Goal: Information Seeking & Learning: Check status

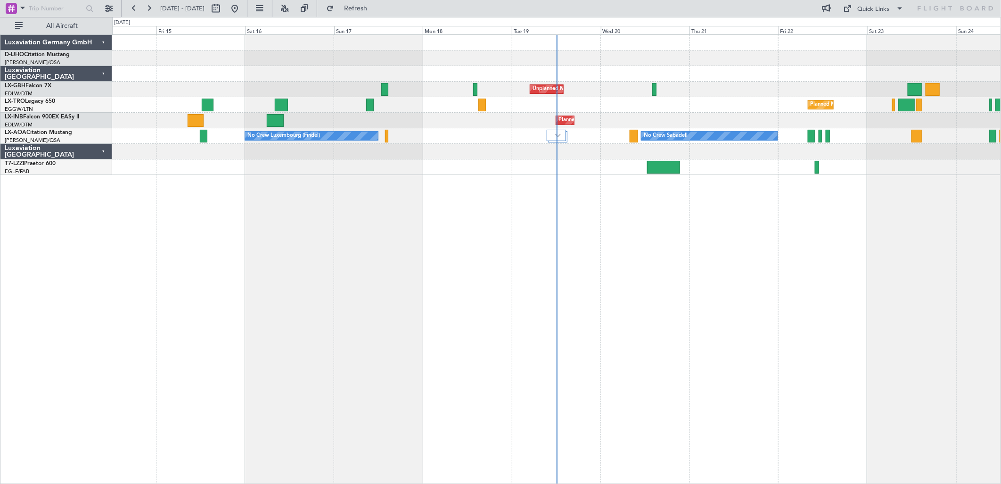
click at [590, 136] on div "No Crew Luxembourg (Findel) No Crew Sabadell No Crew Sabadell" at bounding box center [556, 136] width 888 height 16
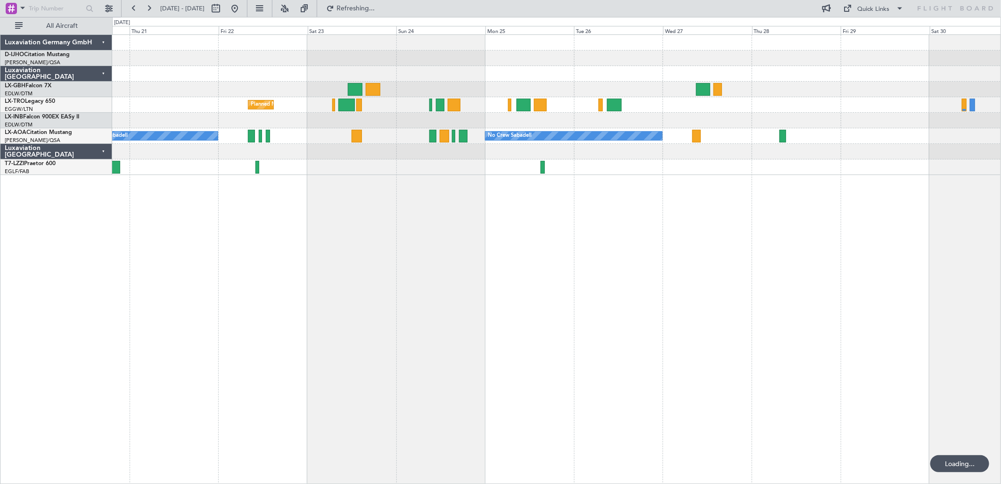
click at [358, 122] on div "Planned Maint Geneva (Cointrin)" at bounding box center [556, 121] width 888 height 16
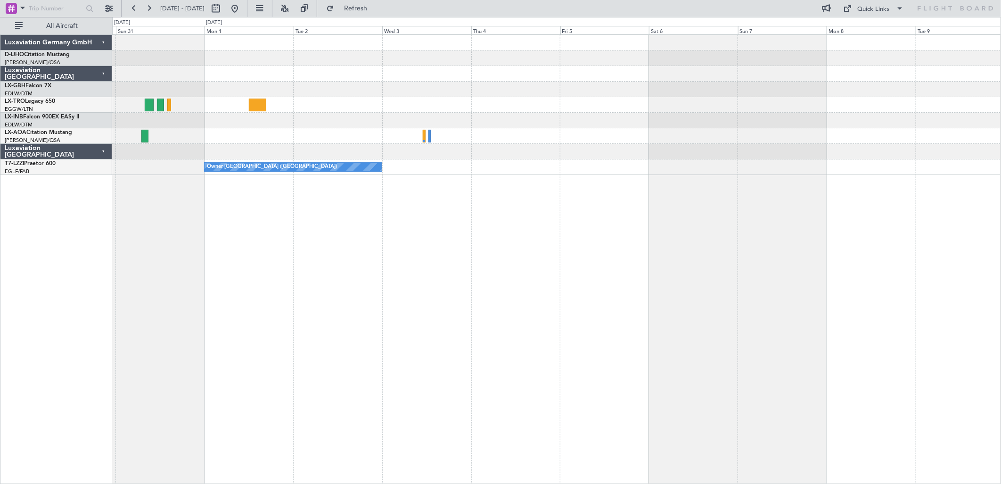
click at [241, 135] on div at bounding box center [556, 136] width 888 height 16
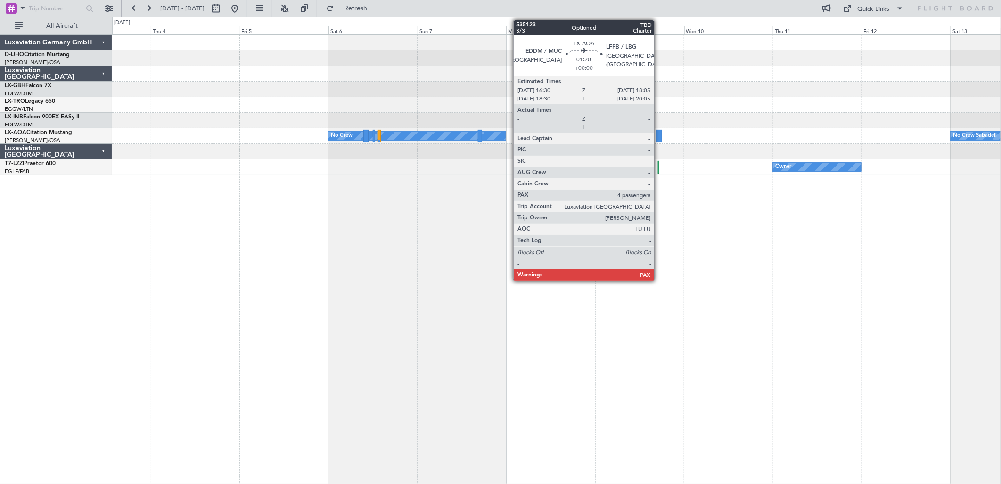
click at [664, 134] on div "No Crew No Crew Sabadell" at bounding box center [556, 136] width 888 height 16
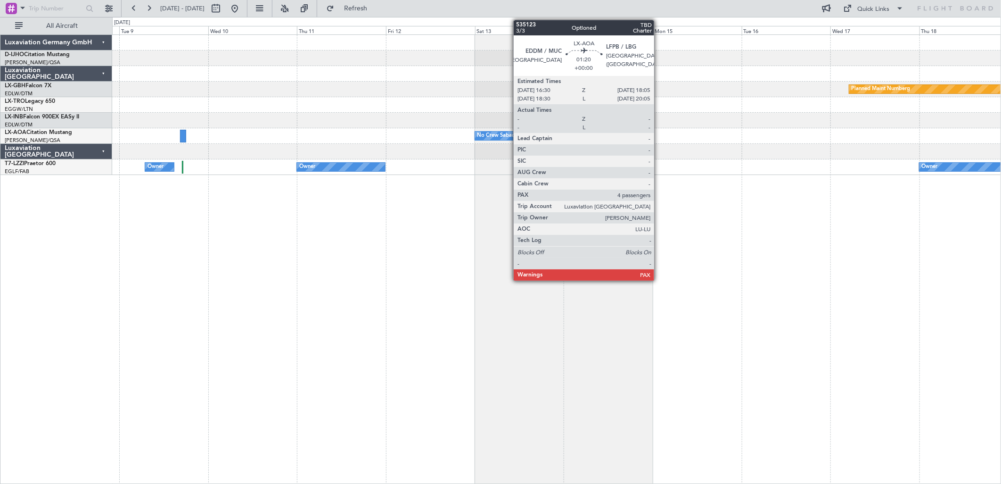
click at [237, 97] on div "Planned Maint Nurnberg No Crew Sabadell No Crew Sabadell No Crew Owner Owner Ow…" at bounding box center [556, 105] width 889 height 140
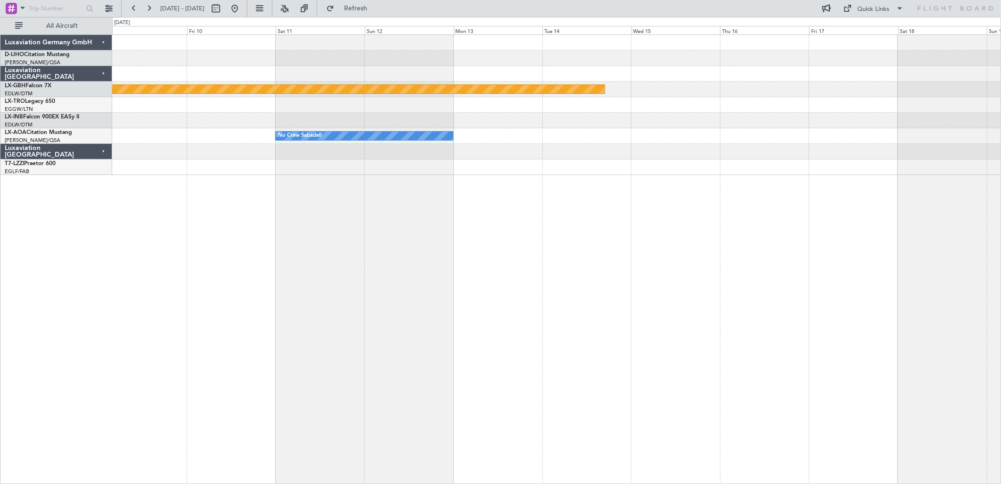
click at [254, 56] on div "Planned Maint Nurnberg No Crew Sabadell Planned Maint [GEOGRAPHIC_DATA]" at bounding box center [556, 105] width 888 height 140
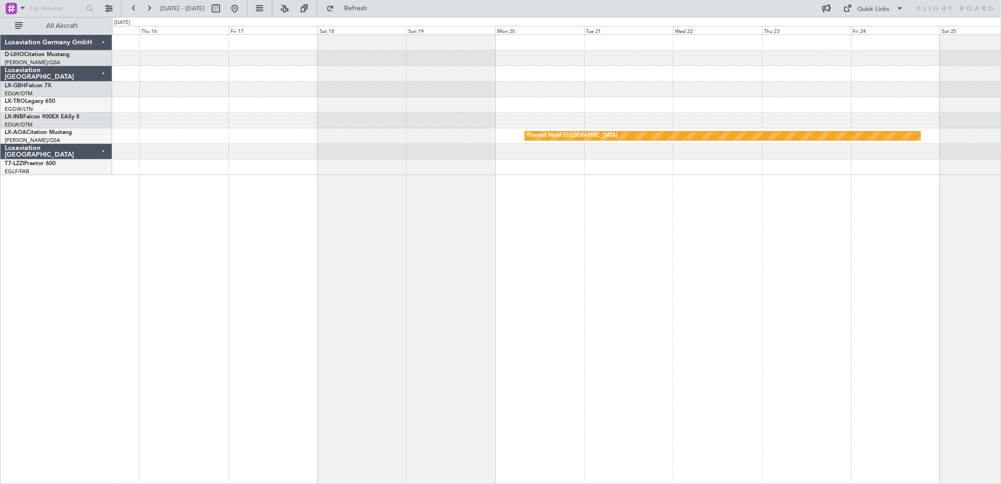
click at [60, 81] on div "Luxaviation [GEOGRAPHIC_DATA]" at bounding box center [56, 74] width 112 height 16
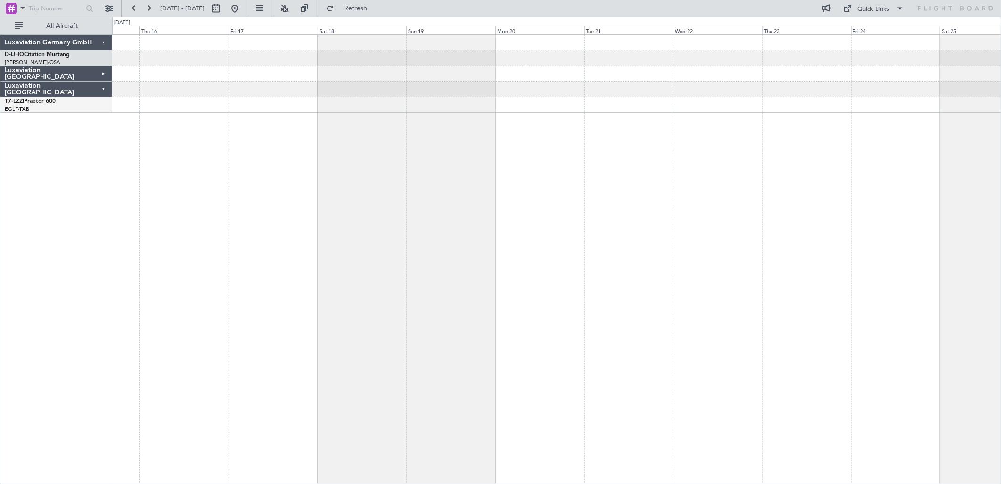
click at [105, 72] on div "Luxaviation [GEOGRAPHIC_DATA]" at bounding box center [56, 74] width 112 height 16
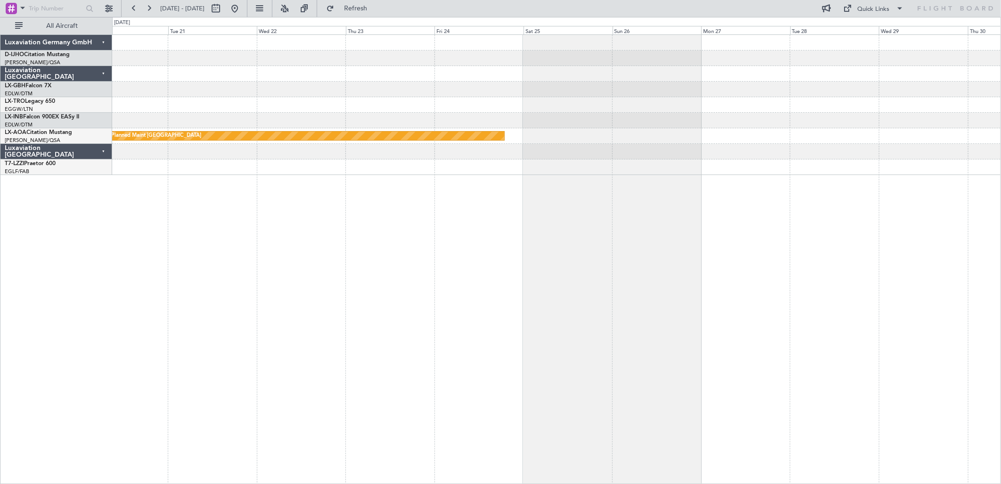
click at [306, 90] on div at bounding box center [556, 90] width 888 height 16
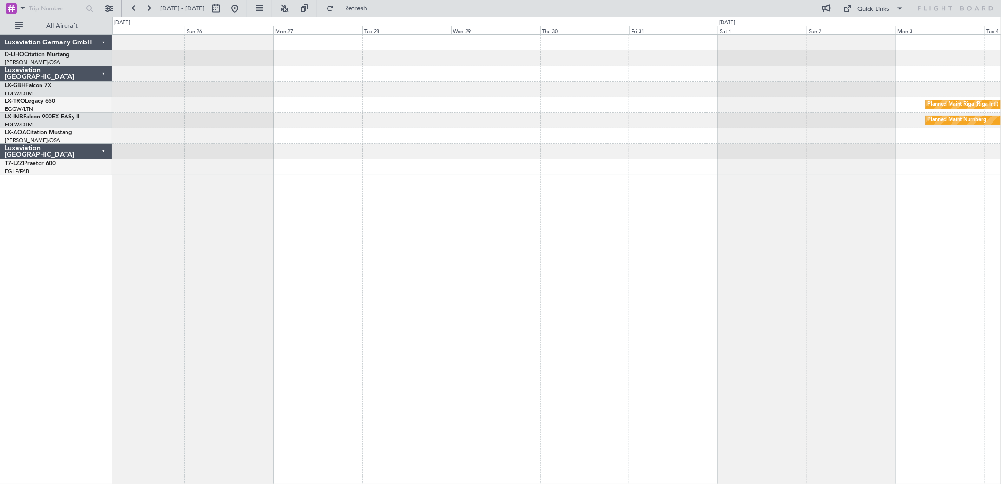
click at [499, 111] on div "Planned Maint Riga (Riga Intl) Planned Maint Nurnberg Planned Maint [GEOGRAPHIC…" at bounding box center [556, 105] width 888 height 140
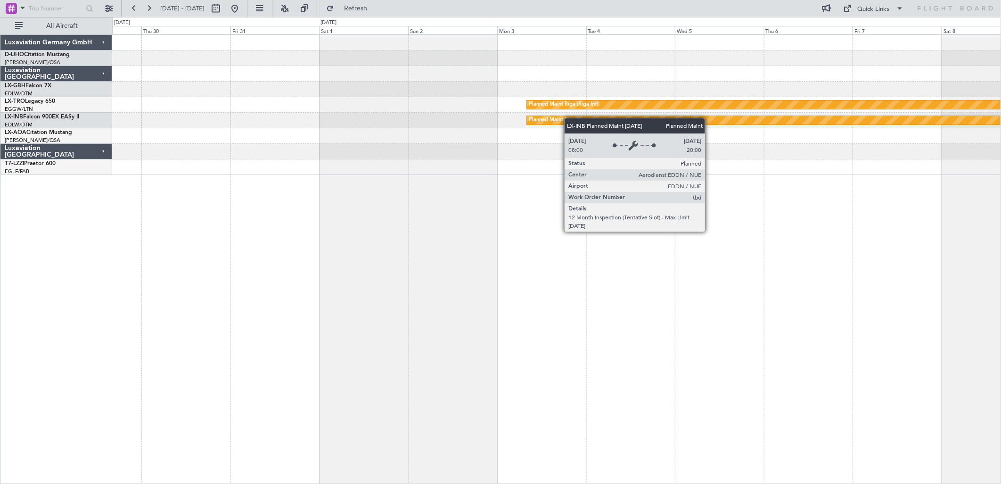
click at [569, 118] on div "Planned Maint Riga (Riga Intl) Planned Maint Nurnberg" at bounding box center [556, 105] width 889 height 140
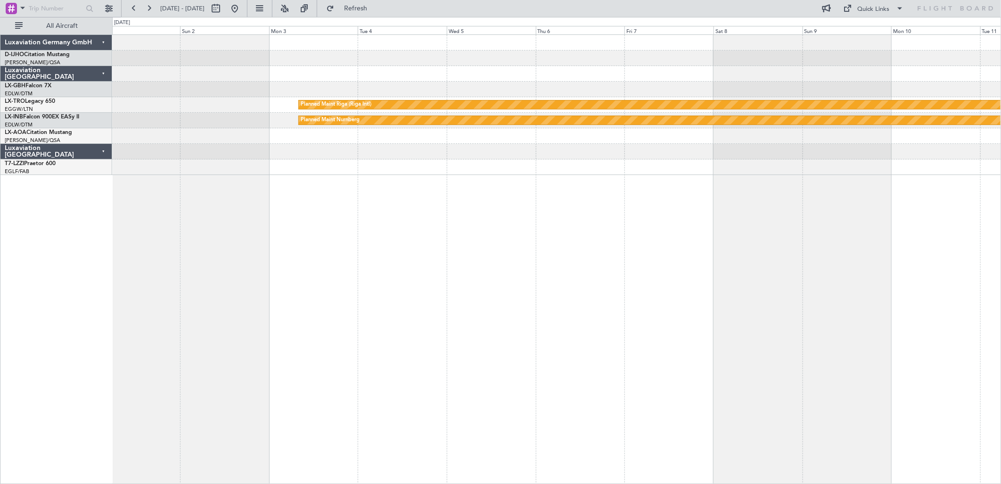
click at [661, 150] on div "Planned Maint Riga (Riga Intl) Planned Maint Nurnberg" at bounding box center [556, 105] width 889 height 140
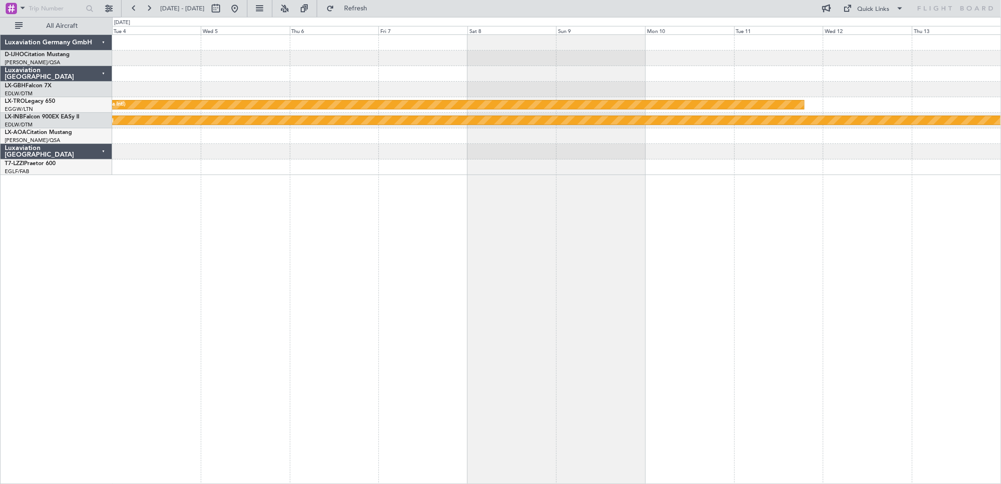
click at [663, 161] on div at bounding box center [556, 167] width 889 height 16
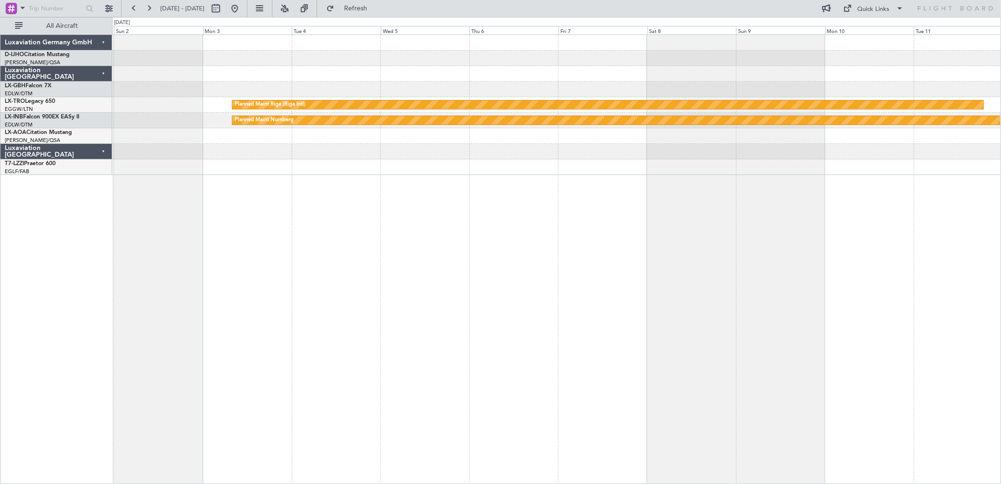
click at [239, 132] on div at bounding box center [556, 136] width 888 height 16
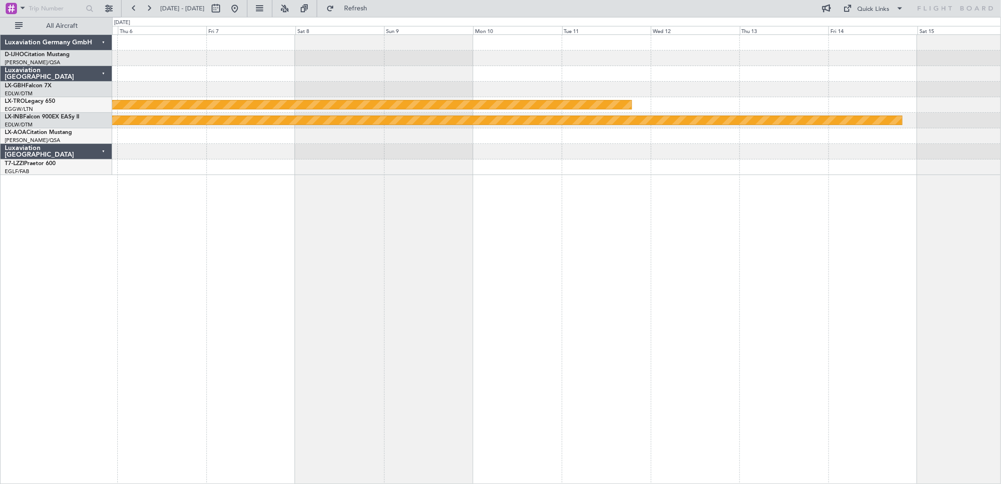
click at [480, 98] on div "Planned Maint Riga (Riga Intl) Planned Maint Nurnberg" at bounding box center [556, 105] width 888 height 140
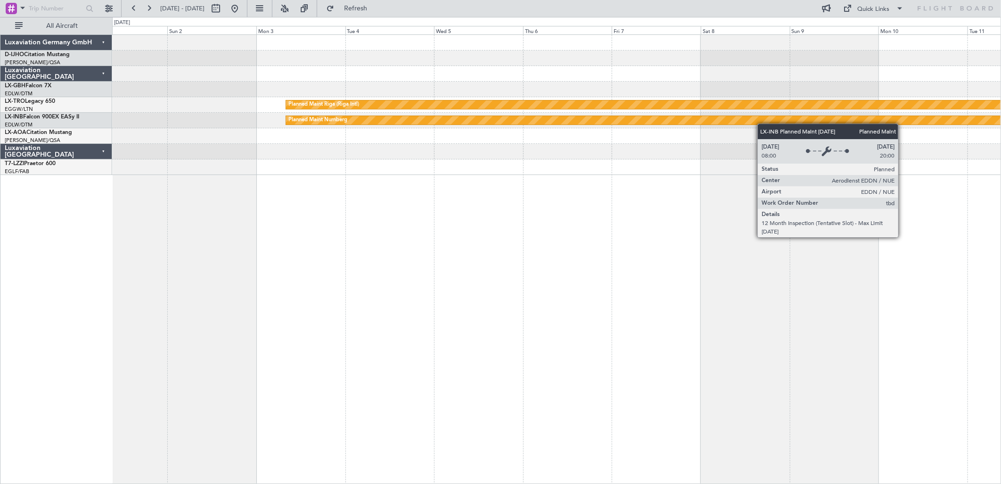
click at [774, 123] on div "Planned Maint Nurnberg" at bounding box center [556, 121] width 889 height 16
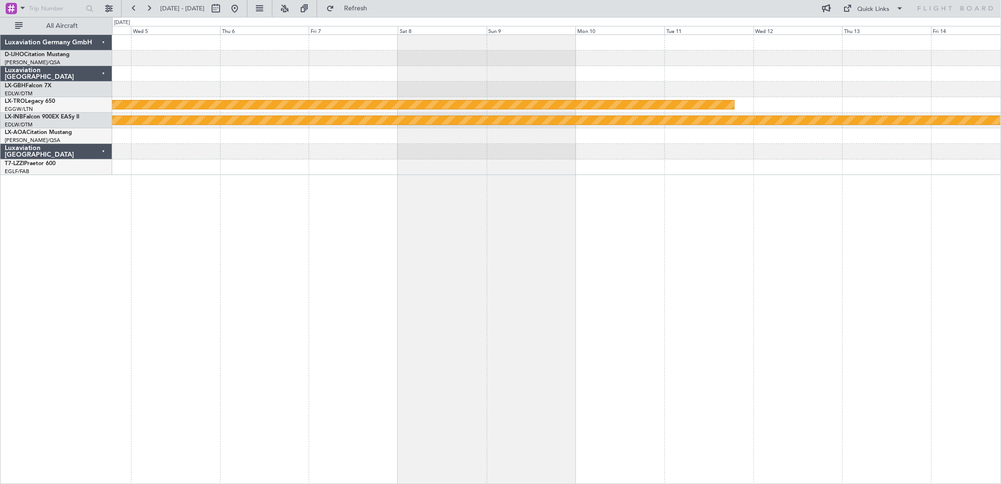
click at [355, 133] on div "Planned Maint Riga (Riga Intl) Planned Maint Nurnberg" at bounding box center [556, 105] width 889 height 140
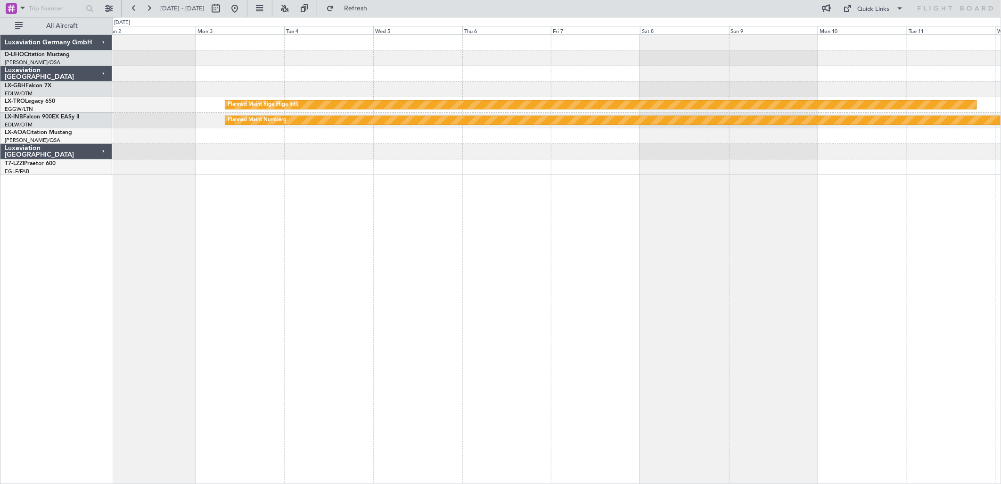
click at [671, 196] on div "Planned Maint Riga (Riga Intl) Planned Maint Nurnberg" at bounding box center [556, 259] width 889 height 450
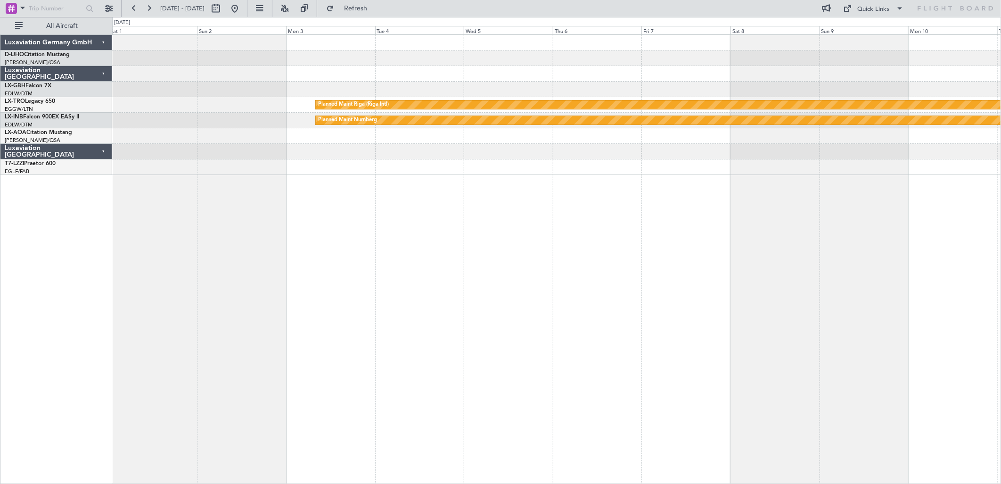
click at [416, 206] on div "Planned Maint Riga (Riga Intl) Planned Maint Nurnberg" at bounding box center [556, 259] width 889 height 450
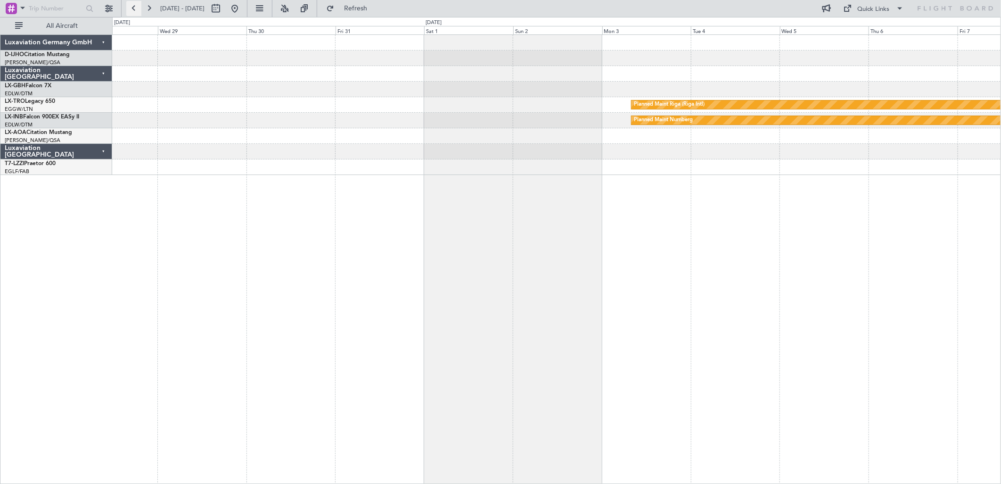
click at [135, 3] on button at bounding box center [133, 8] width 15 height 15
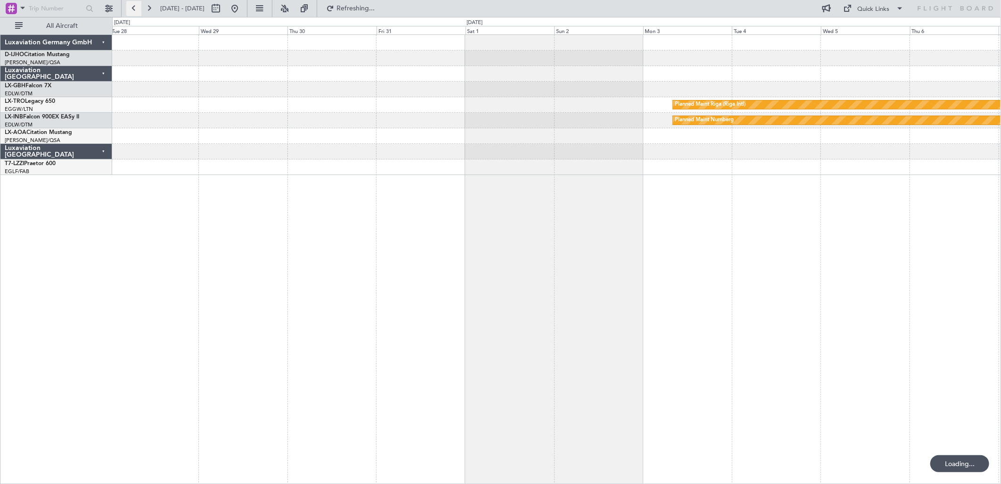
click at [135, 3] on button at bounding box center [133, 8] width 15 height 15
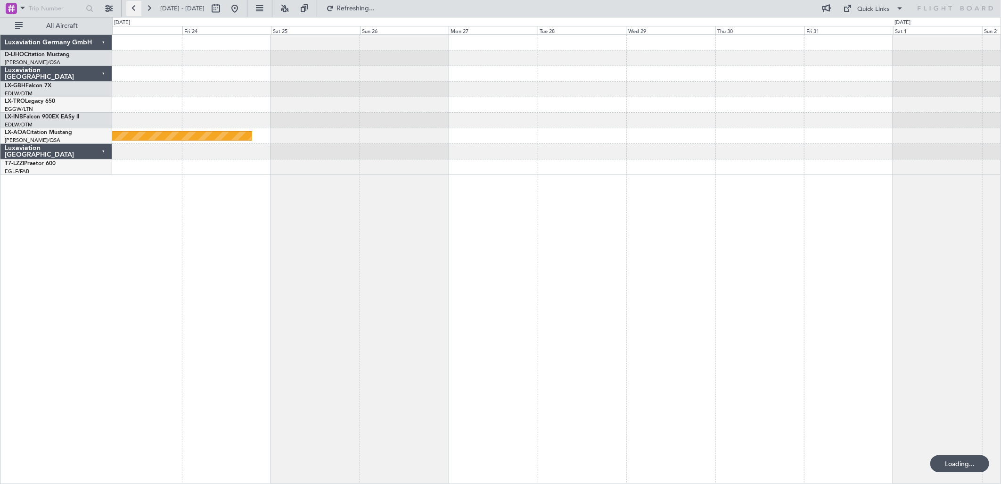
click at [135, 3] on button at bounding box center [133, 8] width 15 height 15
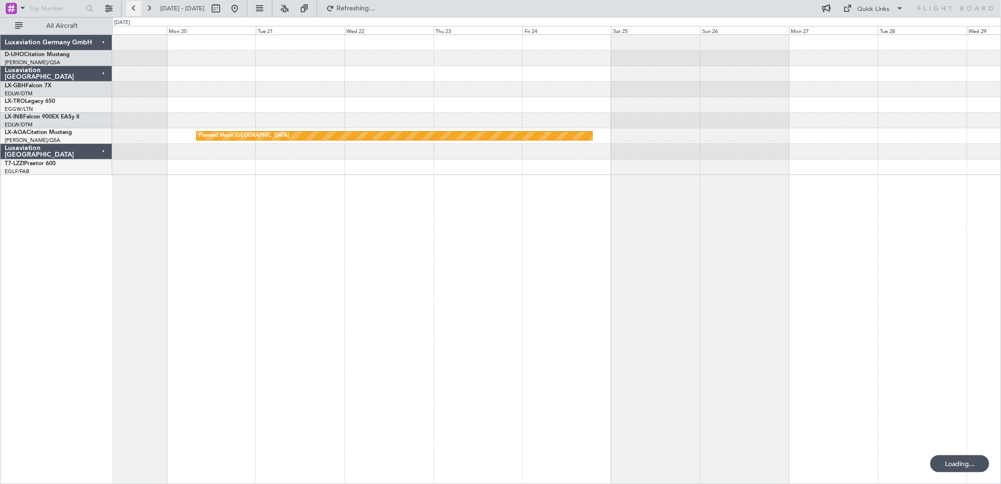
click at [135, 3] on button at bounding box center [133, 8] width 15 height 15
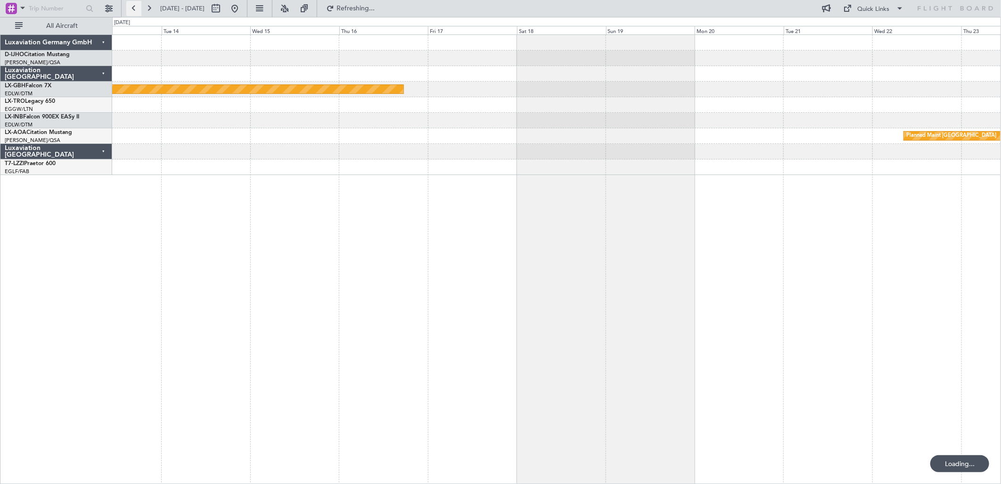
click at [135, 3] on button at bounding box center [133, 8] width 15 height 15
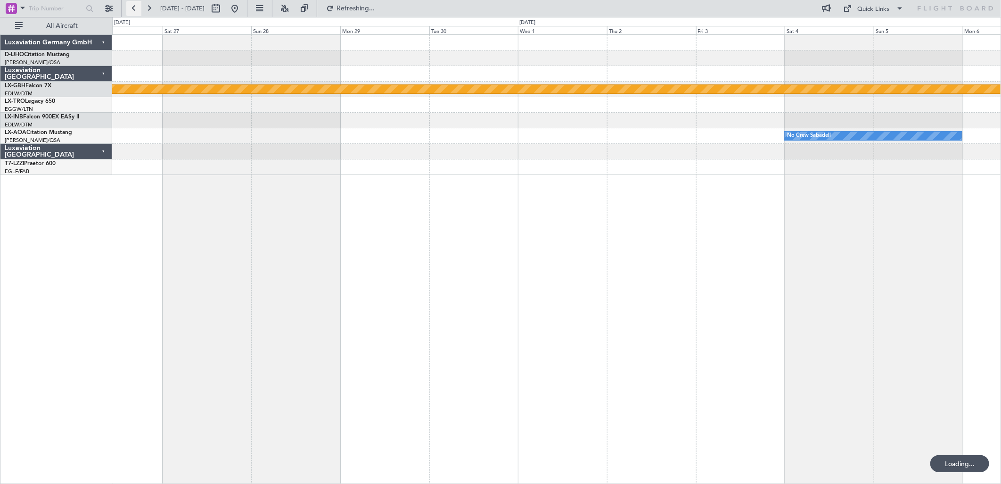
click at [135, 3] on button at bounding box center [133, 8] width 15 height 15
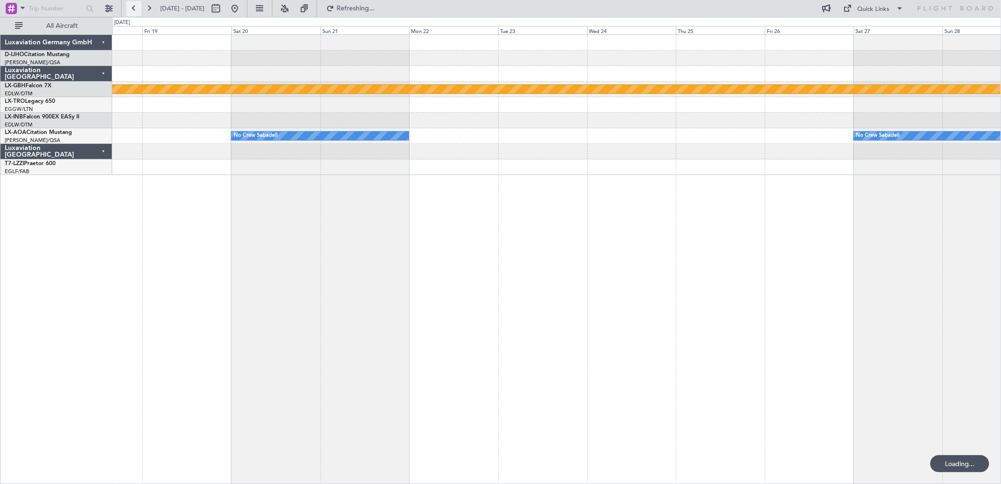
click at [135, 3] on button at bounding box center [133, 8] width 15 height 15
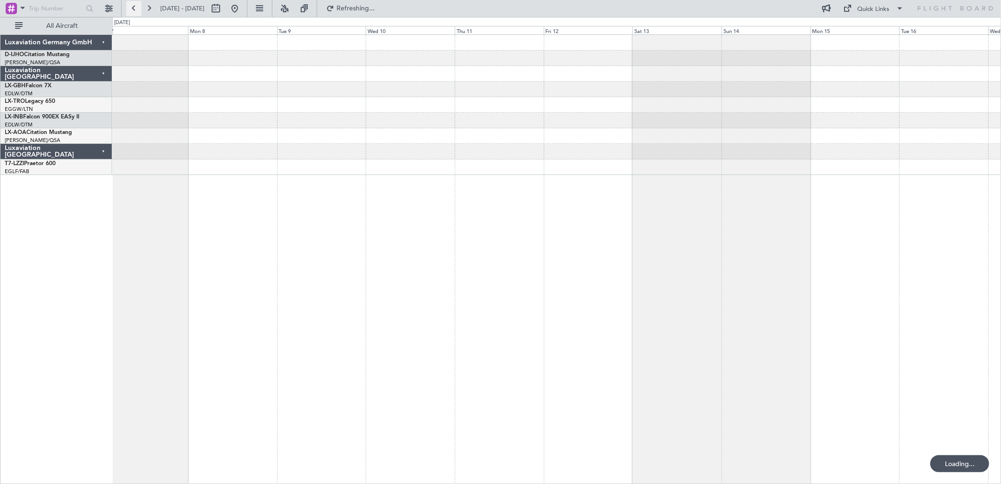
click at [135, 3] on button at bounding box center [133, 8] width 15 height 15
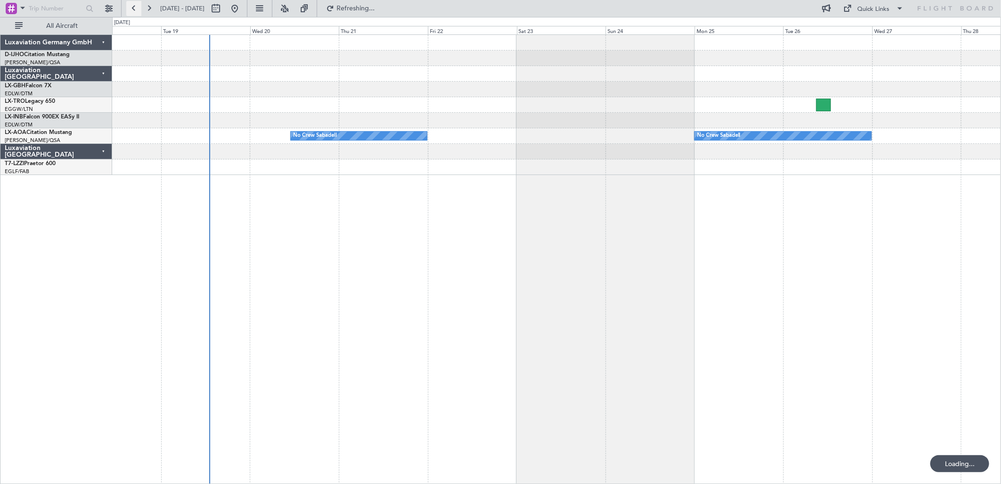
click at [135, 3] on button at bounding box center [133, 8] width 15 height 15
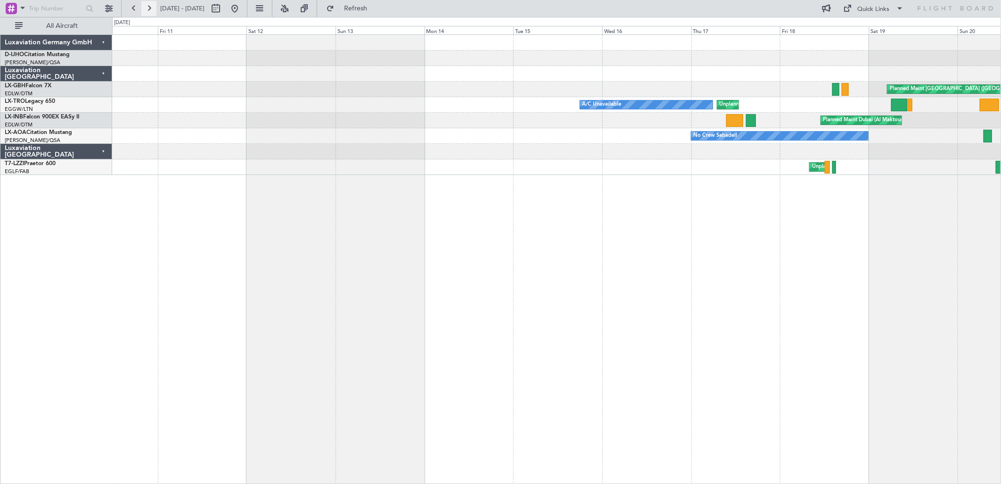
click at [147, 8] on button at bounding box center [148, 8] width 15 height 15
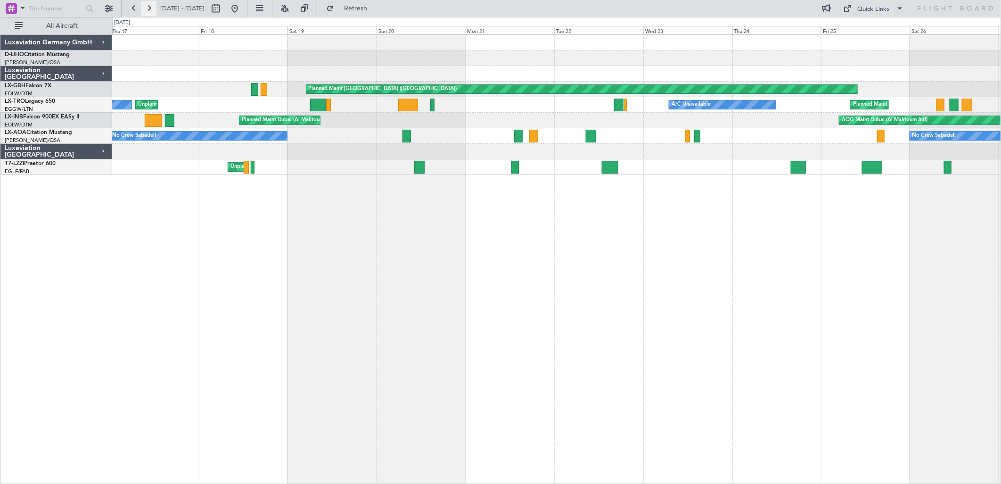
click at [147, 8] on button at bounding box center [148, 8] width 15 height 15
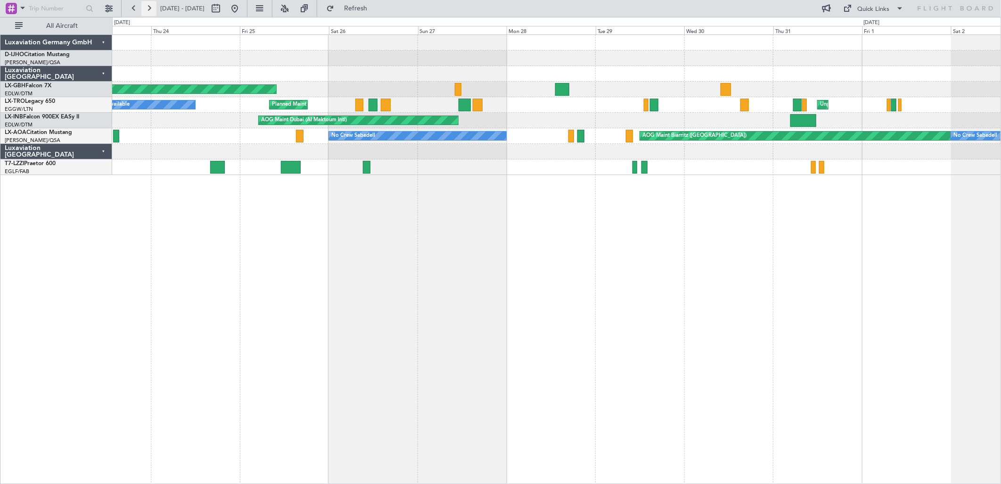
click at [147, 8] on button at bounding box center [148, 8] width 15 height 15
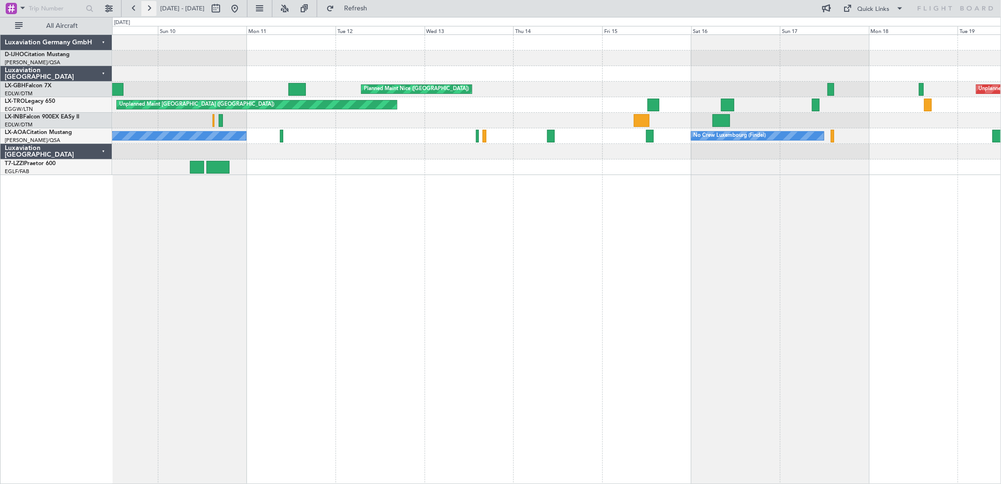
click at [147, 8] on button at bounding box center [148, 8] width 15 height 15
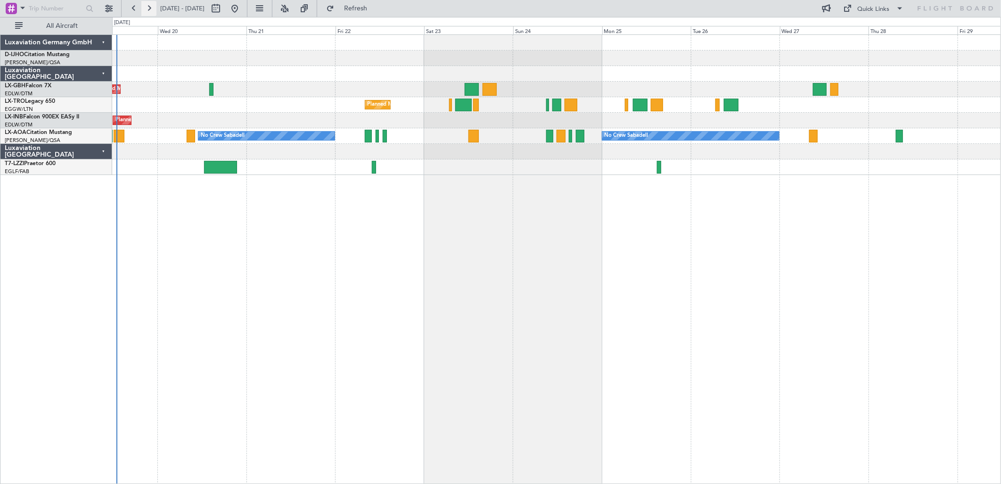
click at [147, 8] on button at bounding box center [148, 8] width 15 height 15
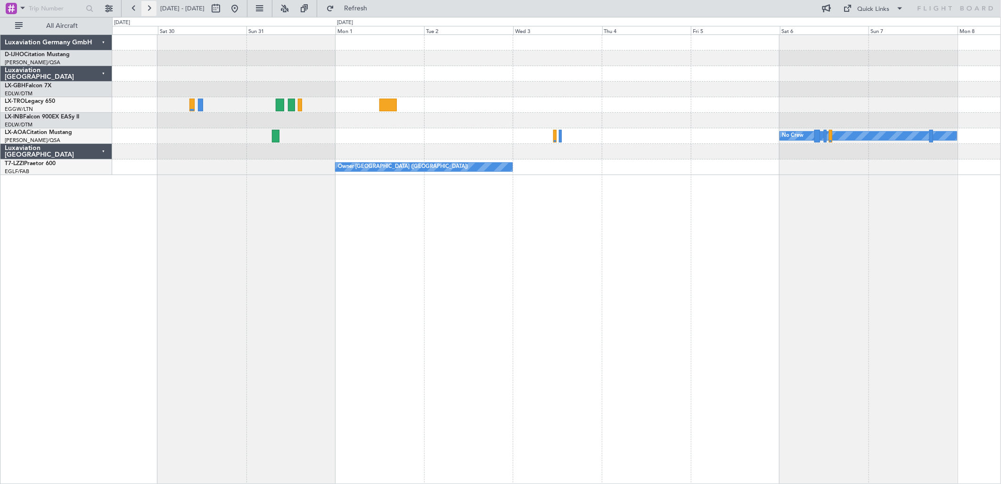
click at [147, 8] on button at bounding box center [148, 8] width 15 height 15
